Goal: Task Accomplishment & Management: Manage account settings

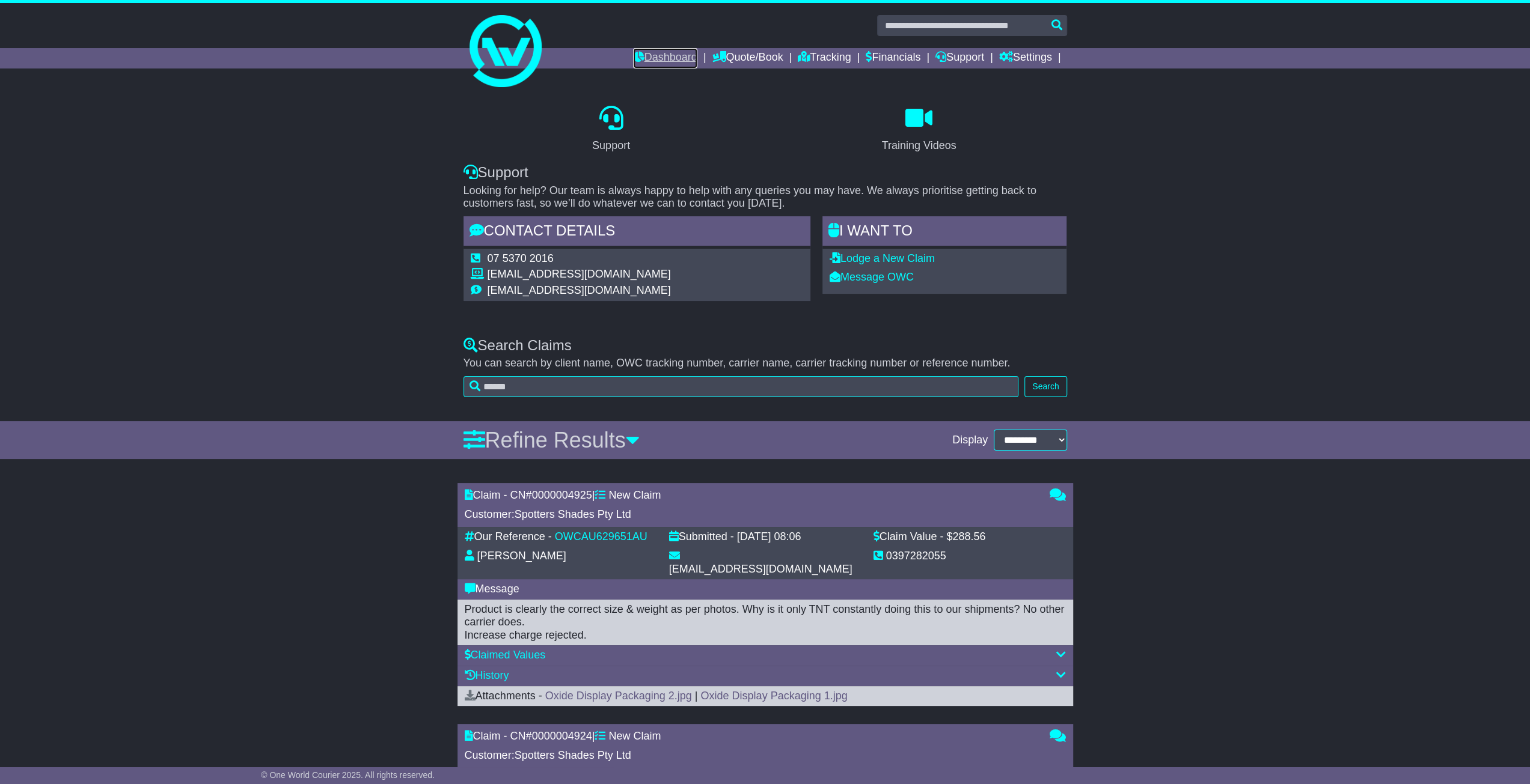
click at [652, 58] on link "Dashboard" at bounding box center [665, 58] width 64 height 21
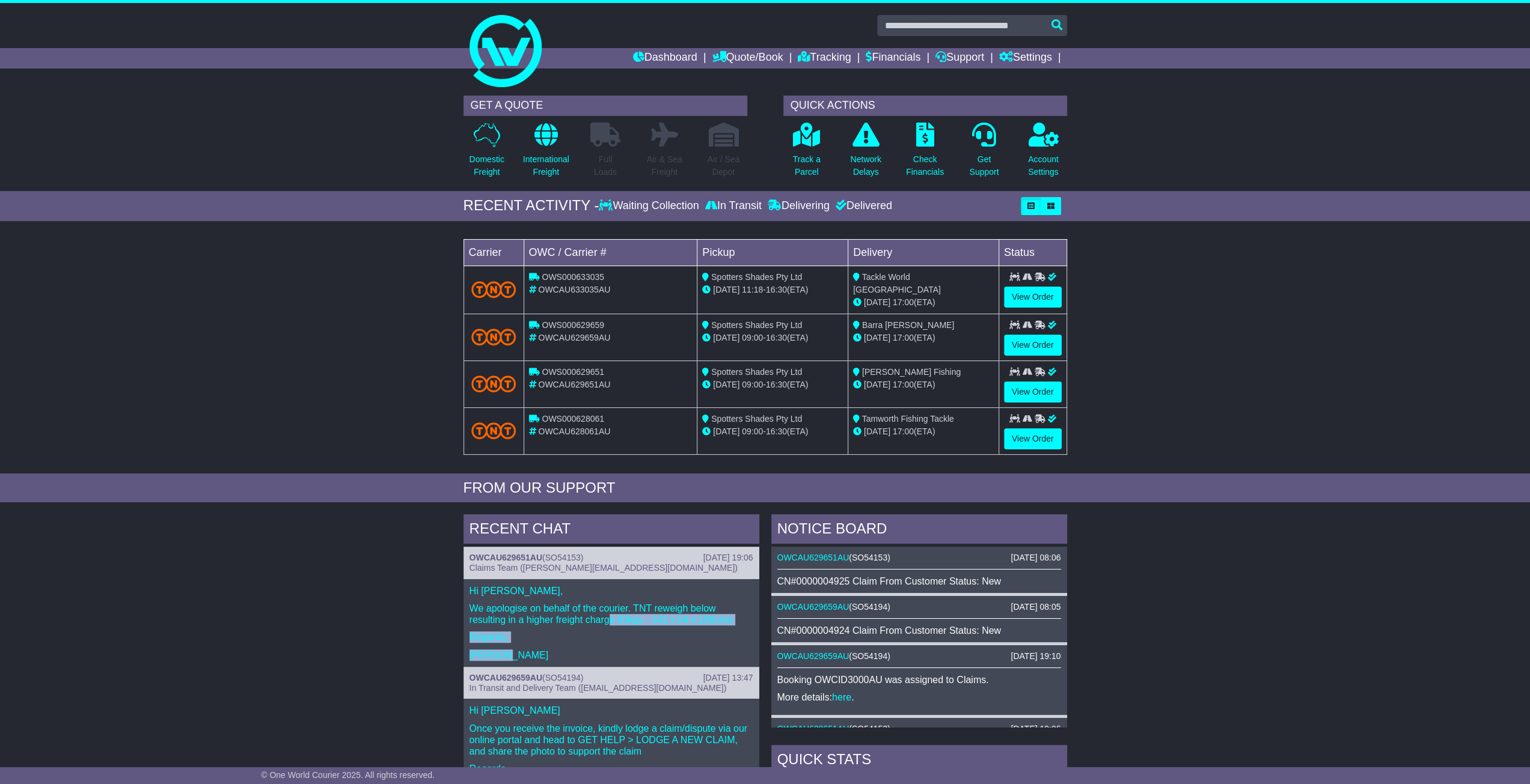
drag, startPoint x: 609, startPoint y: 610, endPoint x: 617, endPoint y: 647, distance: 37.9
click at [617, 647] on div "Hi Stephanie, We apologise on behalf of the courier. TNT reweigh below resultin…" at bounding box center [610, 623] width 296 height 88
click at [618, 650] on p "Shirley" at bounding box center [611, 656] width 284 height 12
click at [569, 650] on p "Shirley" at bounding box center [611, 656] width 284 height 12
drag, startPoint x: 507, startPoint y: 652, endPoint x: 471, endPoint y: 590, distance: 71.7
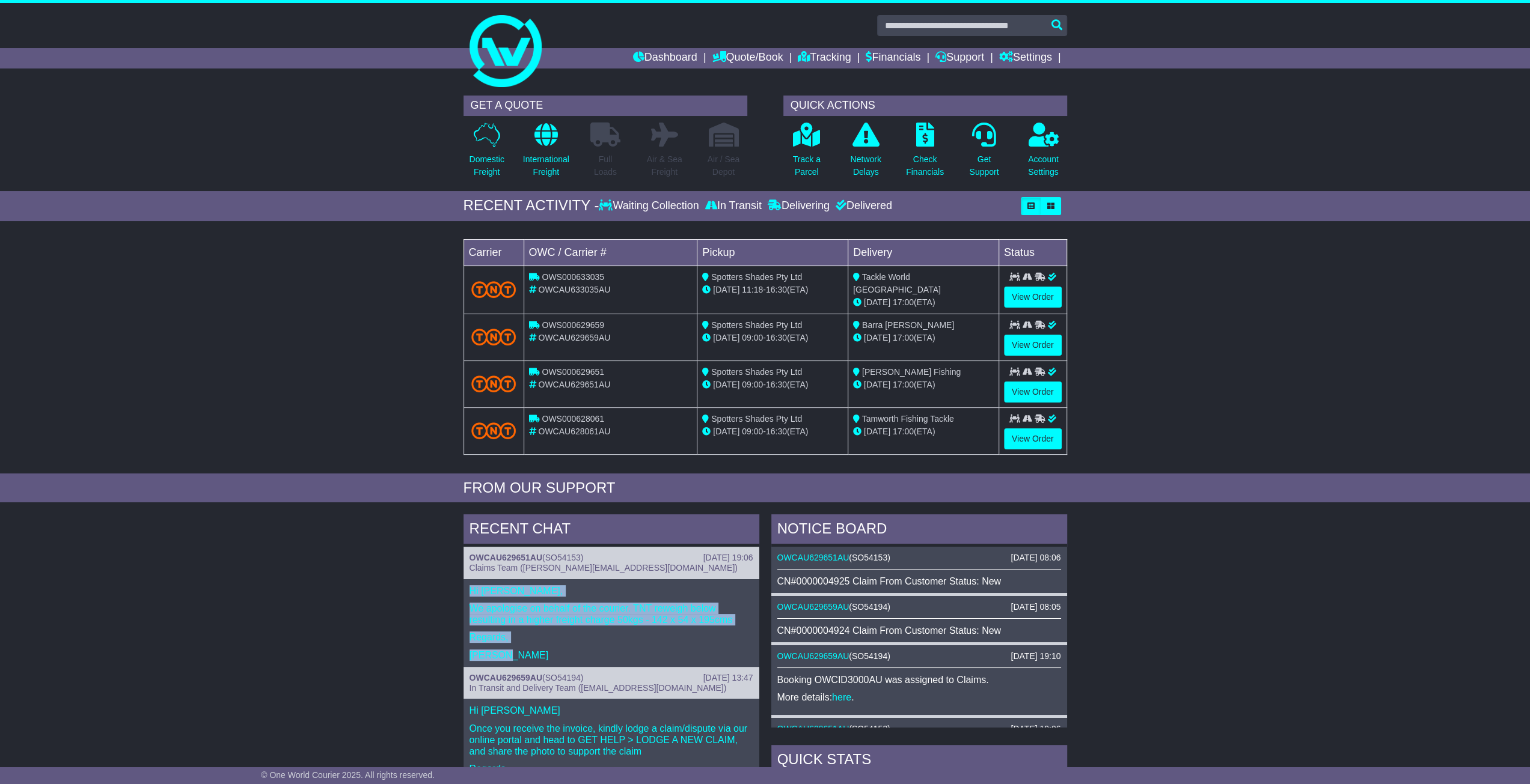
click at [471, 590] on div "Hi Stephanie, We apologise on behalf of the courier. TNT reweigh below resultin…" at bounding box center [610, 623] width 296 height 88
click at [471, 590] on p "Hi [PERSON_NAME]," at bounding box center [611, 590] width 284 height 12
drag, startPoint x: 468, startPoint y: 584, endPoint x: 522, endPoint y: 657, distance: 90.8
click at [522, 657] on div "Hi Stephanie, We apologise on behalf of the courier. TNT reweigh below resultin…" at bounding box center [610, 623] width 296 height 88
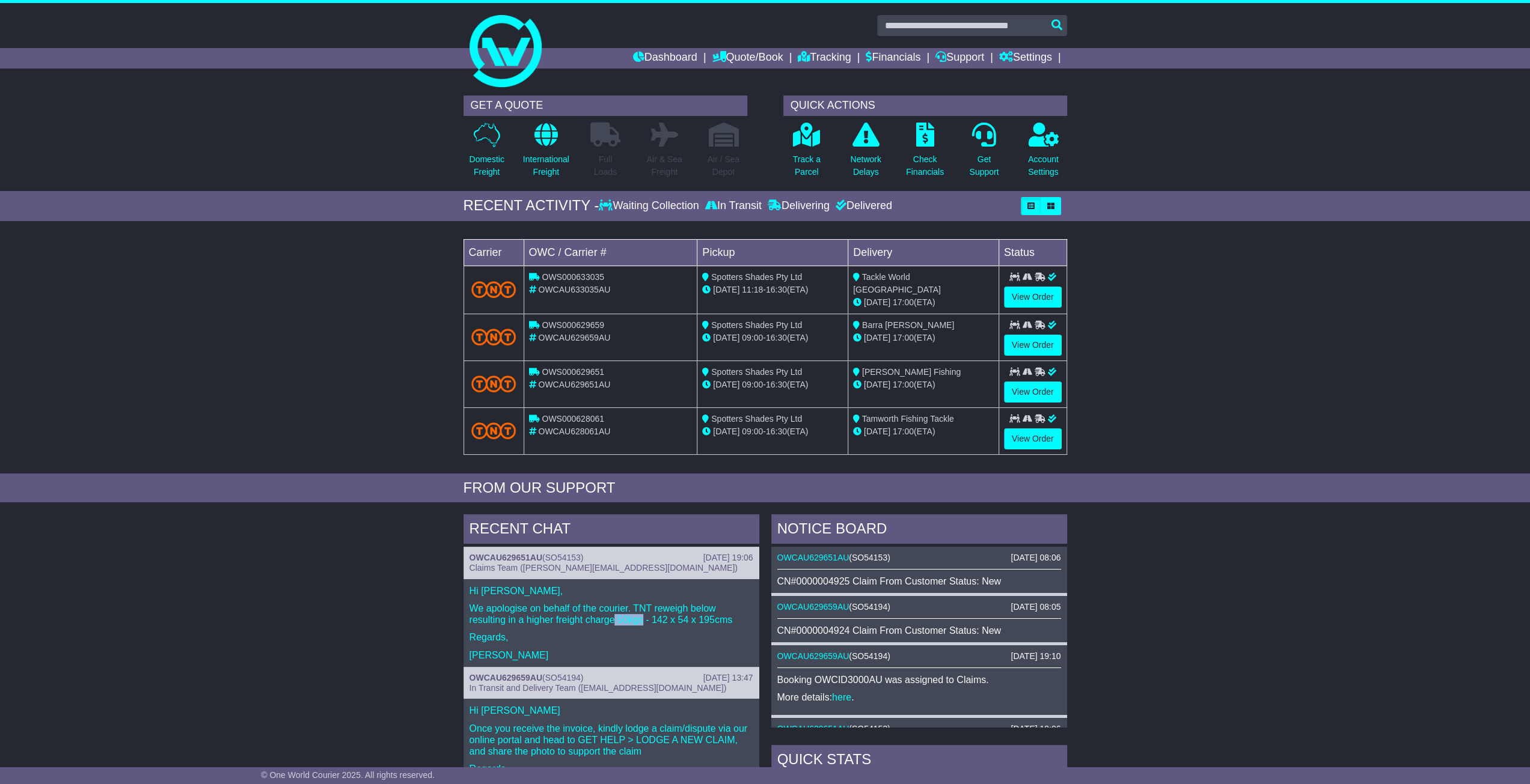
drag, startPoint x: 616, startPoint y: 611, endPoint x: 641, endPoint y: 616, distance: 25.5
click at [641, 616] on p "We apologise on behalf of the courier. TNT reweigh below resulting in a higher …" at bounding box center [611, 614] width 284 height 23
click at [870, 58] on link "Financials" at bounding box center [892, 58] width 54 height 21
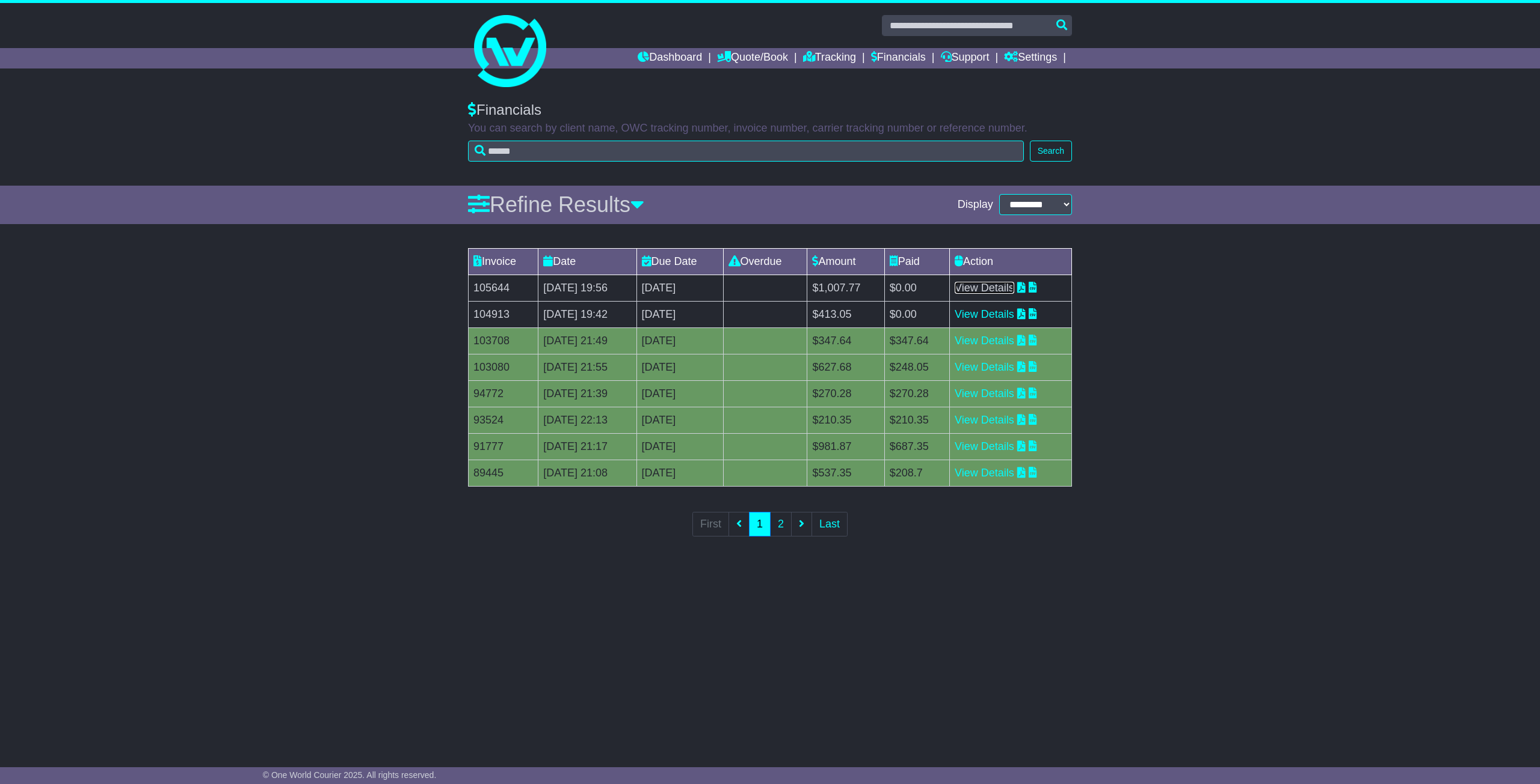
click at [998, 289] on link "View Details" at bounding box center [984, 288] width 60 height 12
click at [954, 52] on link "Support" at bounding box center [965, 58] width 49 height 21
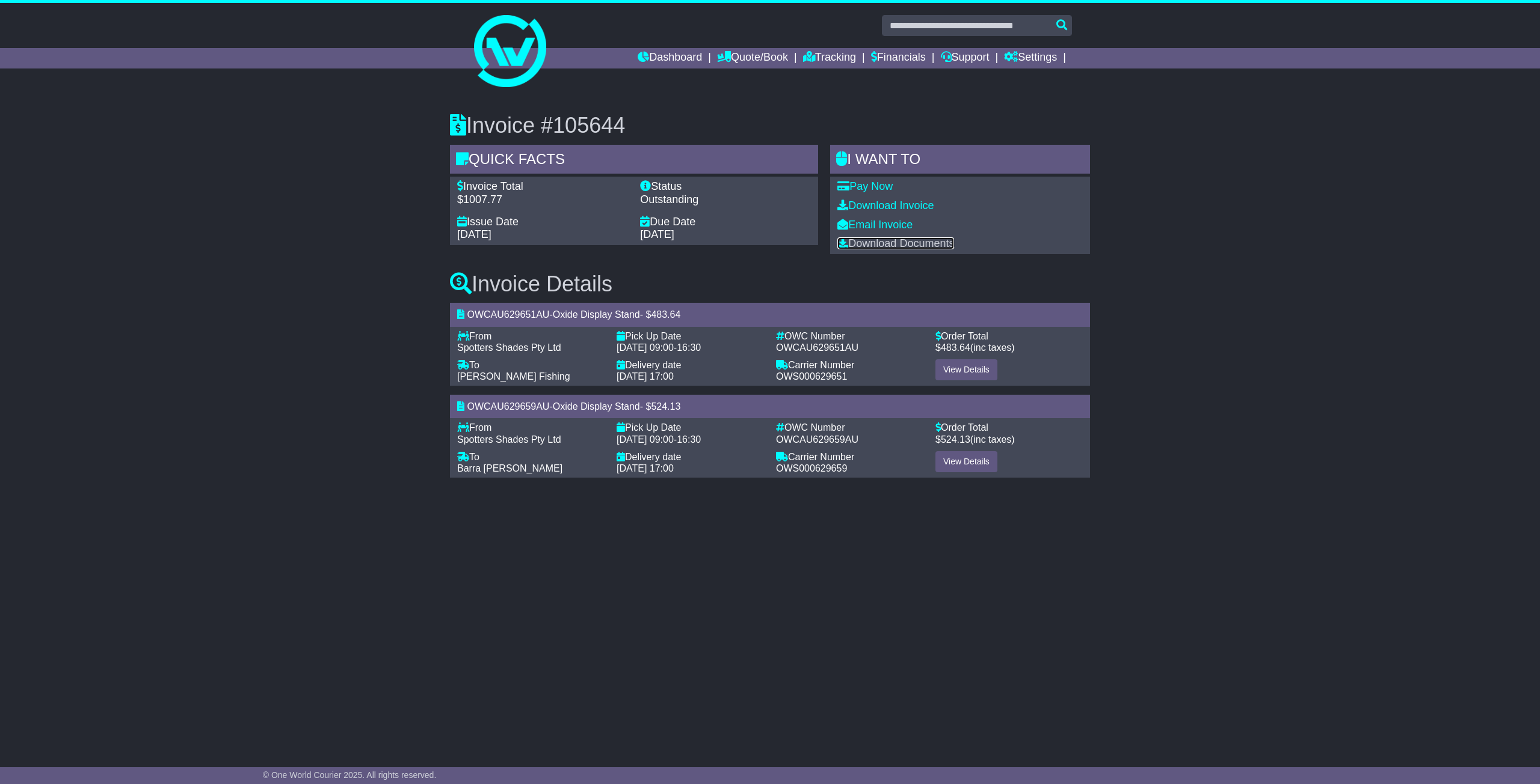
click at [876, 243] on link "Download Documents" at bounding box center [895, 243] width 117 height 12
click at [650, 58] on link "Dashboard" at bounding box center [670, 58] width 64 height 21
